Goal: Task Accomplishment & Management: Use online tool/utility

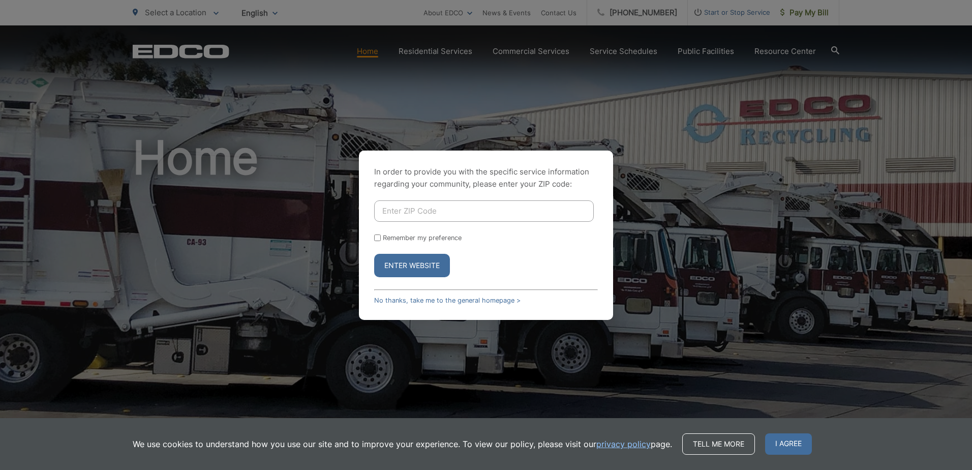
click at [417, 203] on input "Enter ZIP Code" at bounding box center [484, 210] width 220 height 21
type input "92110"
click at [566, 247] on form "92110 Remember my preference Enter Website" at bounding box center [486, 238] width 224 height 77
click at [415, 265] on button "Enter Website" at bounding box center [412, 265] width 76 height 23
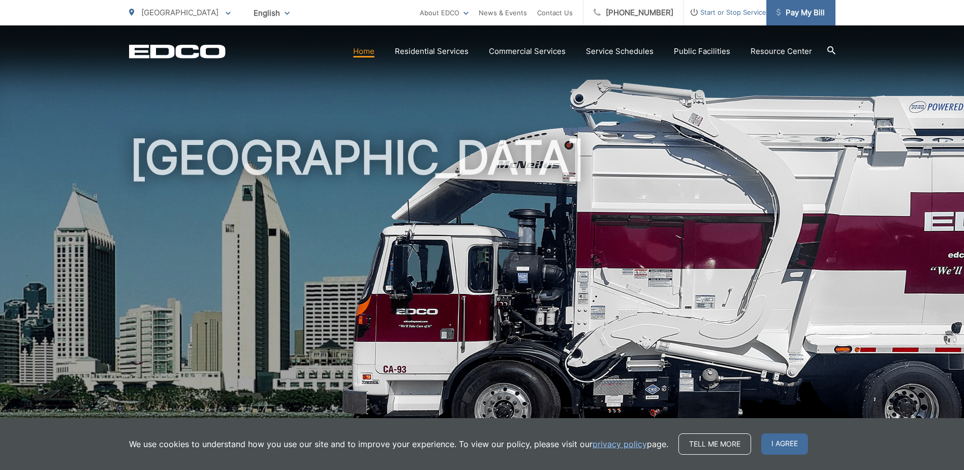
click at [796, 12] on span "Pay My Bill" at bounding box center [801, 13] width 48 height 12
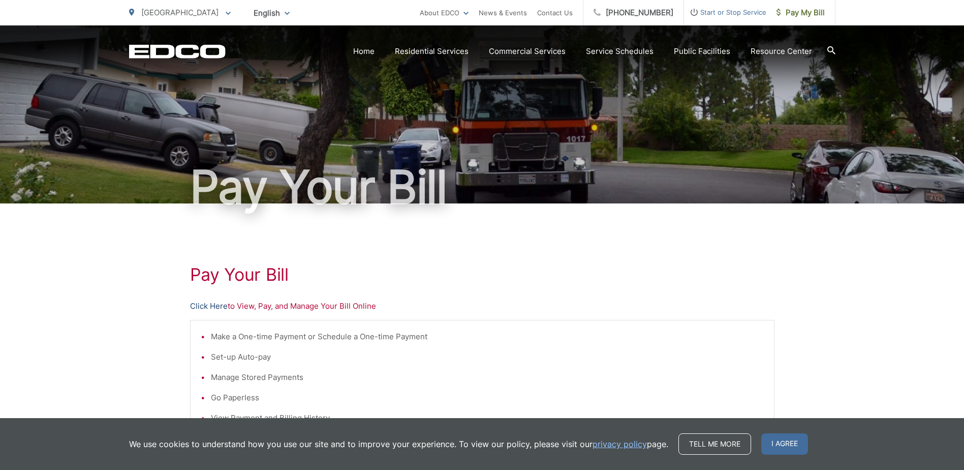
click at [205, 306] on link "Click Here" at bounding box center [209, 306] width 38 height 12
